Goal: Transaction & Acquisition: Obtain resource

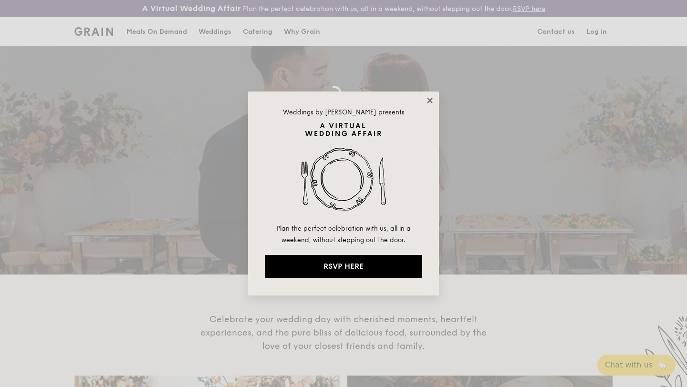
click at [428, 101] on icon at bounding box center [429, 100] width 5 height 5
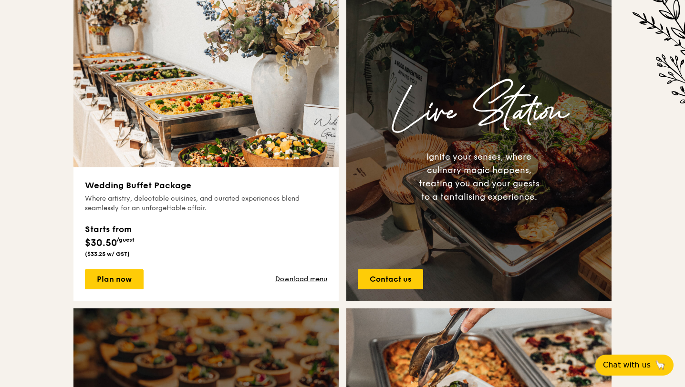
scroll to position [353, 0]
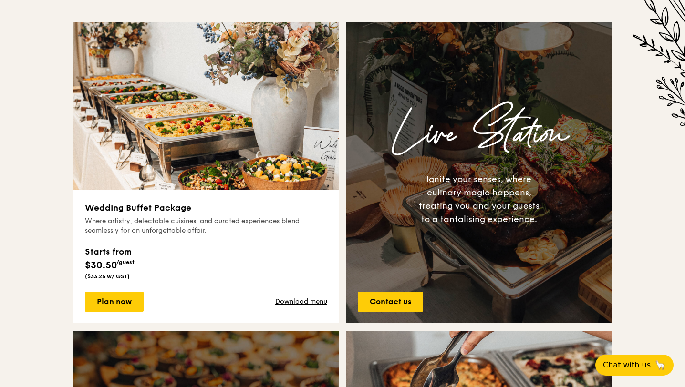
click at [261, 222] on div "Where artistry, delectable cuisines, and curated experiences blend seamlessly f…" at bounding box center [206, 226] width 242 height 19
click at [220, 131] on img at bounding box center [205, 105] width 265 height 167
click at [312, 303] on link "Download menu" at bounding box center [301, 302] width 52 height 10
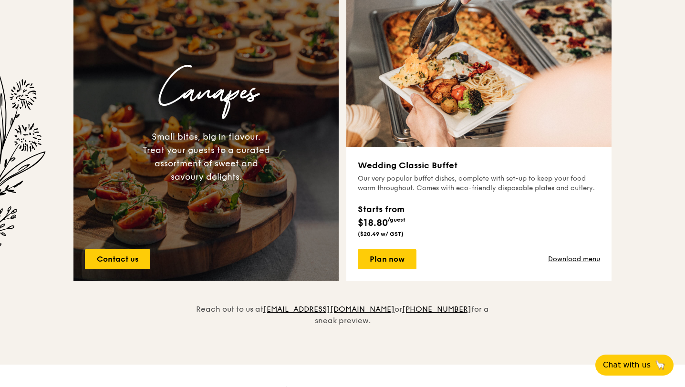
scroll to position [700, 0]
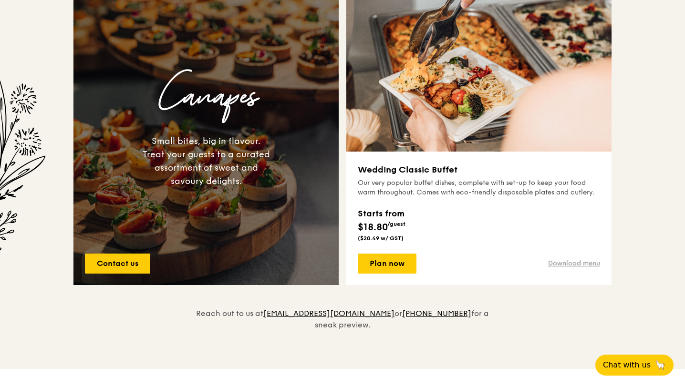
click at [566, 262] on link "Download menu" at bounding box center [574, 264] width 52 height 10
